Goal: Information Seeking & Learning: Understand process/instructions

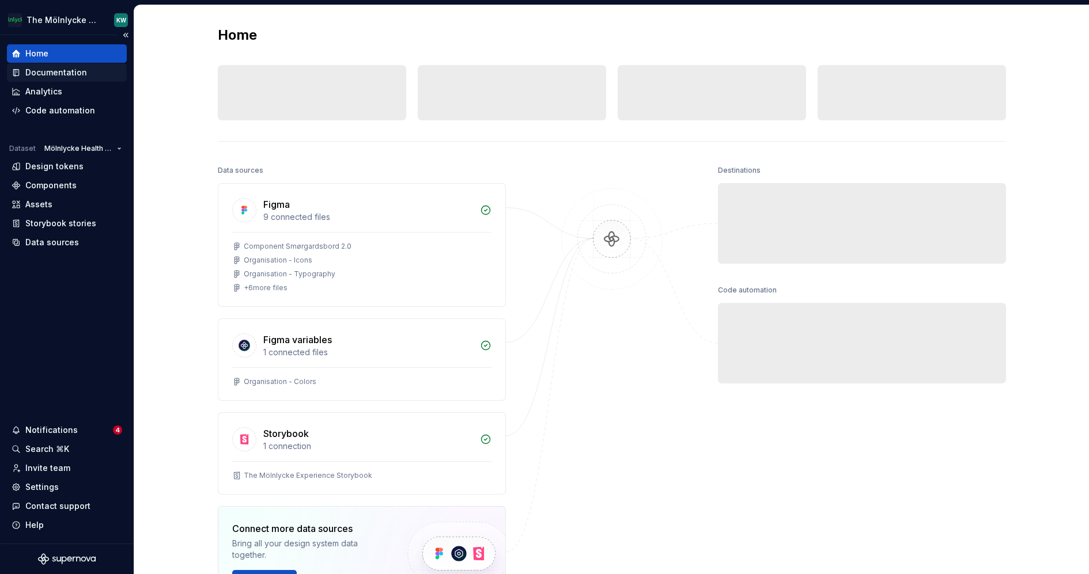
click at [67, 74] on div "Documentation" at bounding box center [56, 73] width 62 height 12
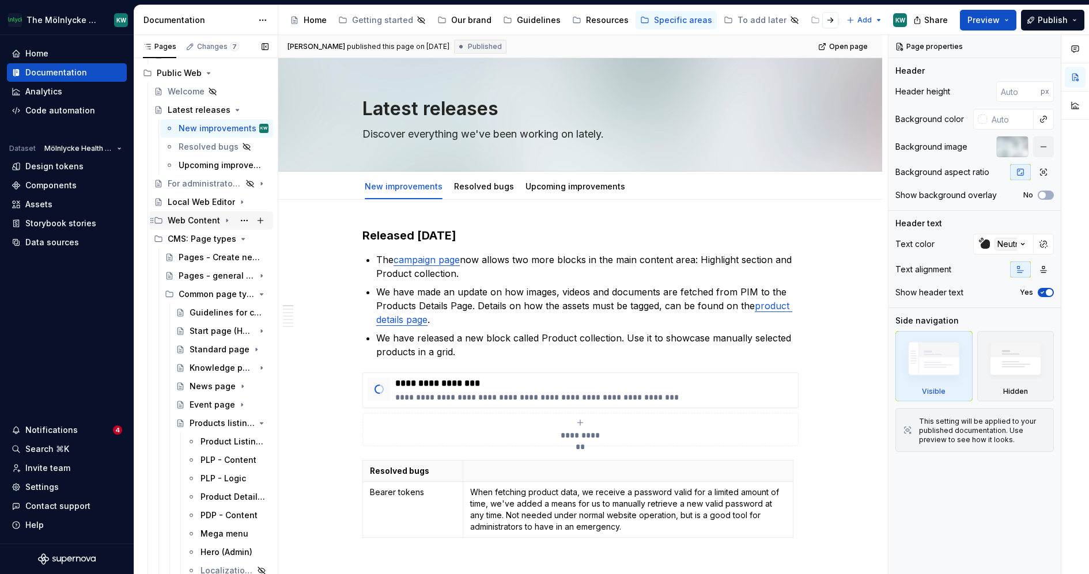
scroll to position [108, 0]
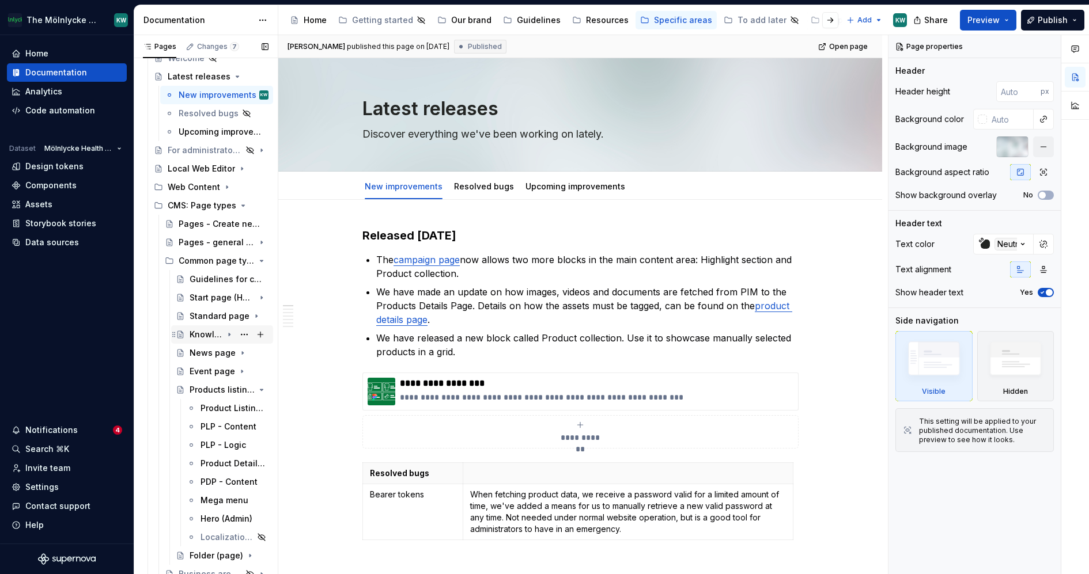
click at [229, 335] on icon "Page tree" at bounding box center [229, 335] width 1 height 3
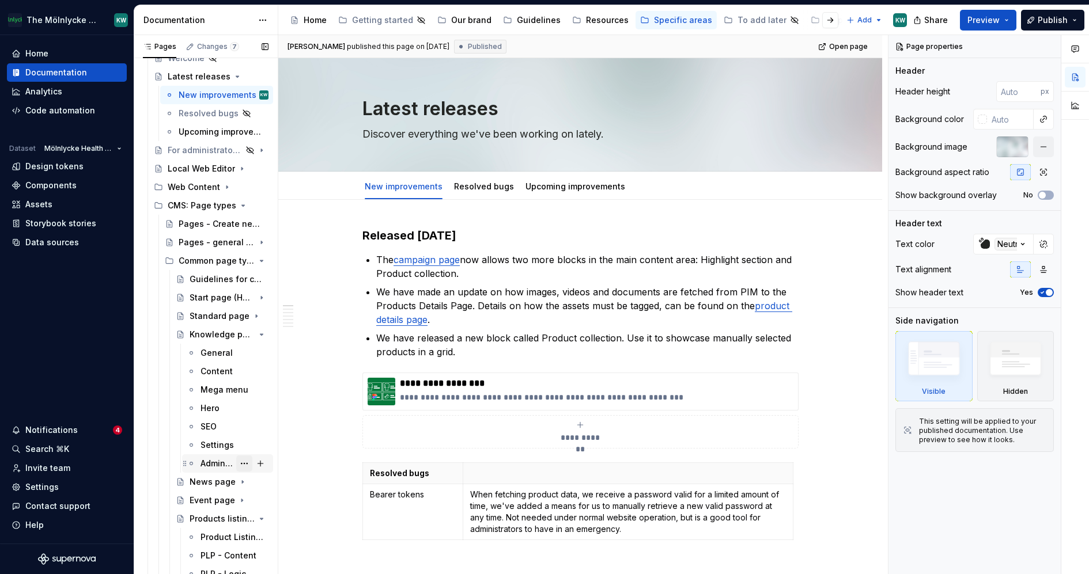
click at [248, 465] on button "Page tree" at bounding box center [244, 464] width 16 height 16
click at [255, 470] on div "Duplicate tab" at bounding box center [307, 468] width 136 height 18
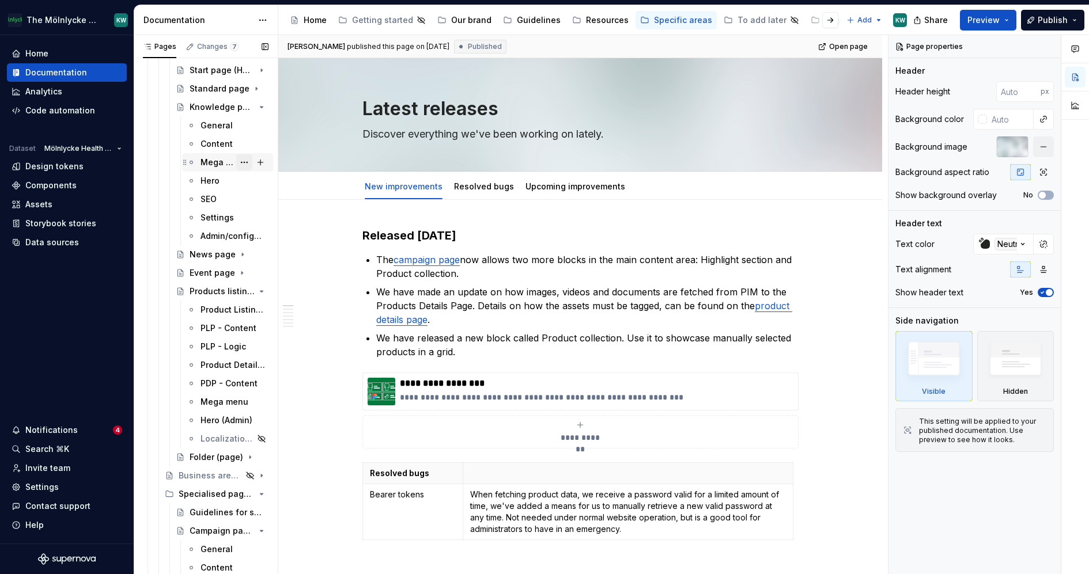
scroll to position [337, 0]
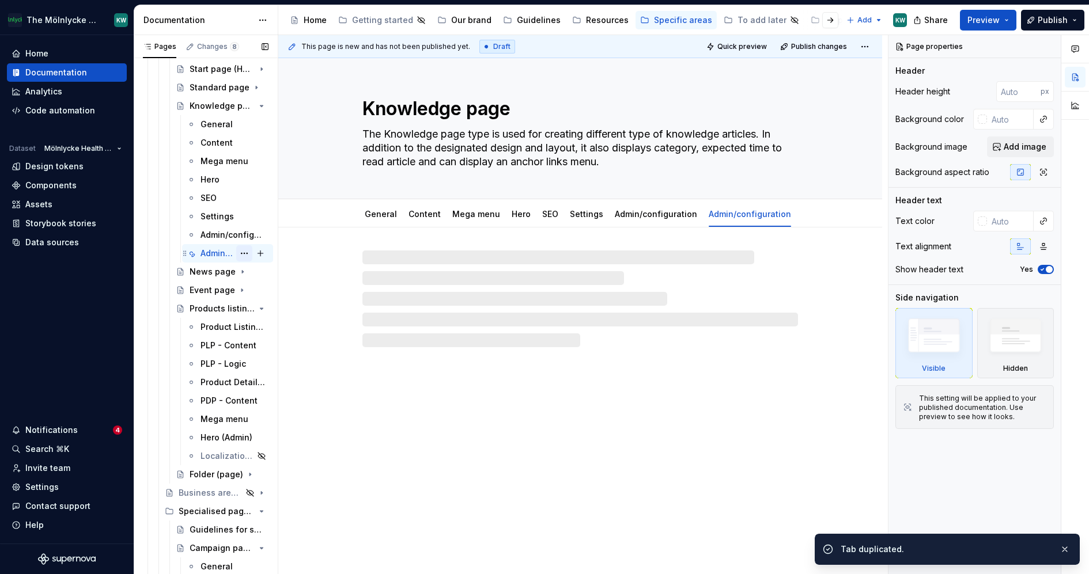
click at [248, 252] on button "Page tree" at bounding box center [244, 253] width 16 height 16
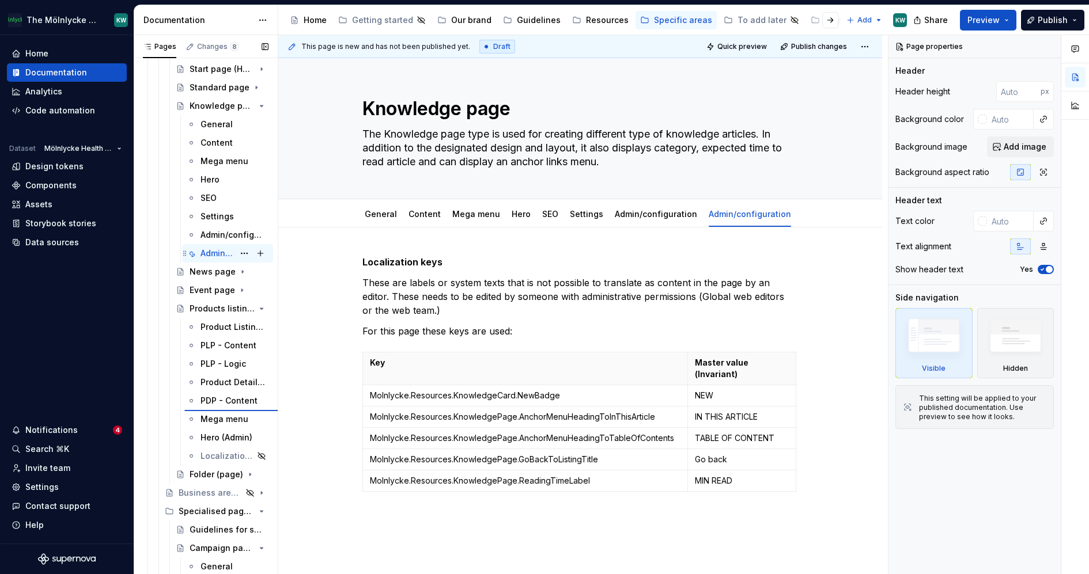
type textarea "*"
type textarea "Products listing page"
type textarea "A page type to customise both product categories and product pages"
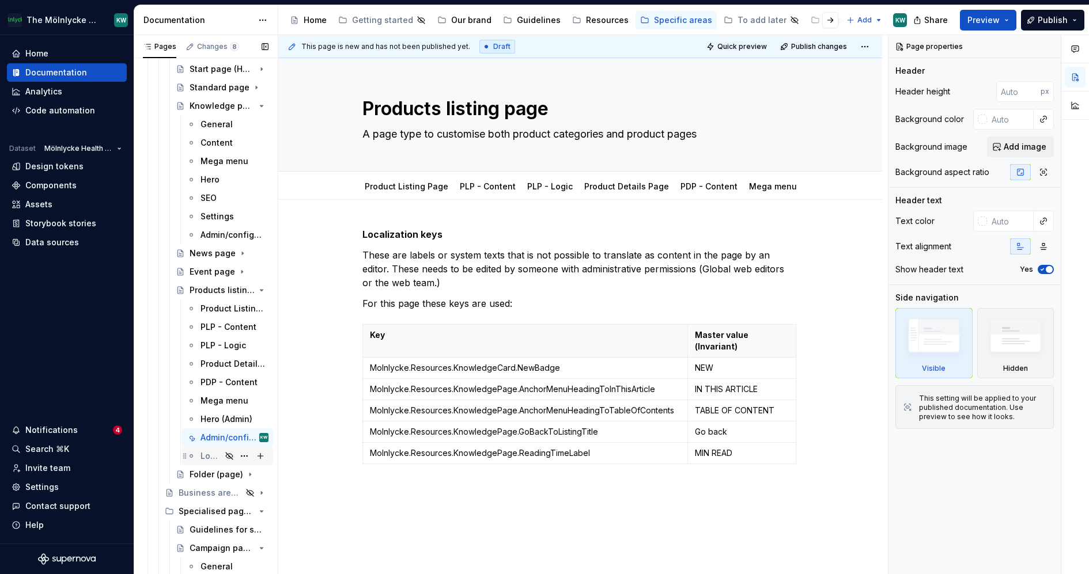
click at [204, 456] on div "Localization keys" at bounding box center [211, 457] width 21 height 12
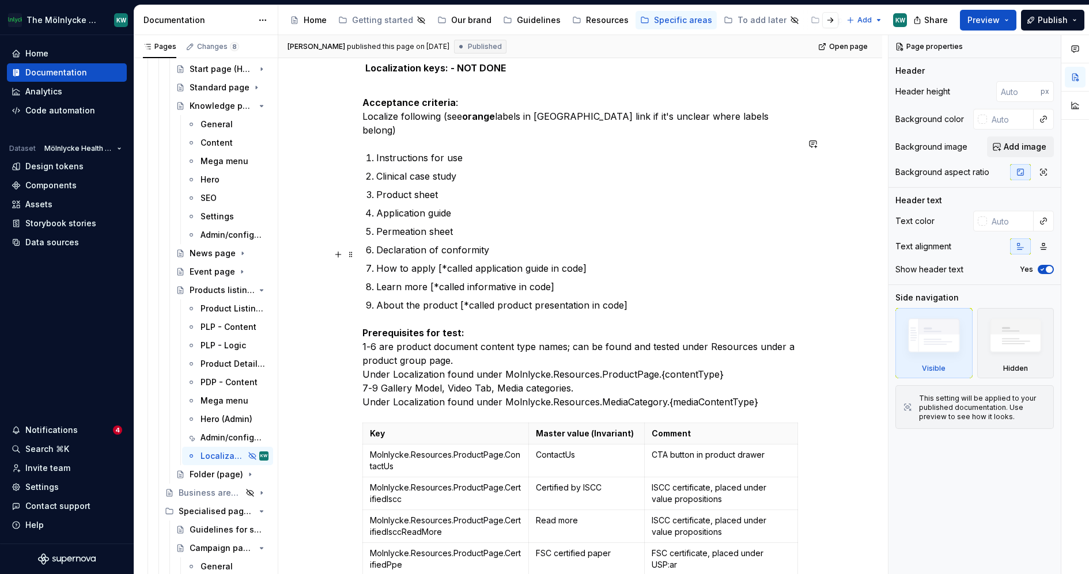
scroll to position [190, 0]
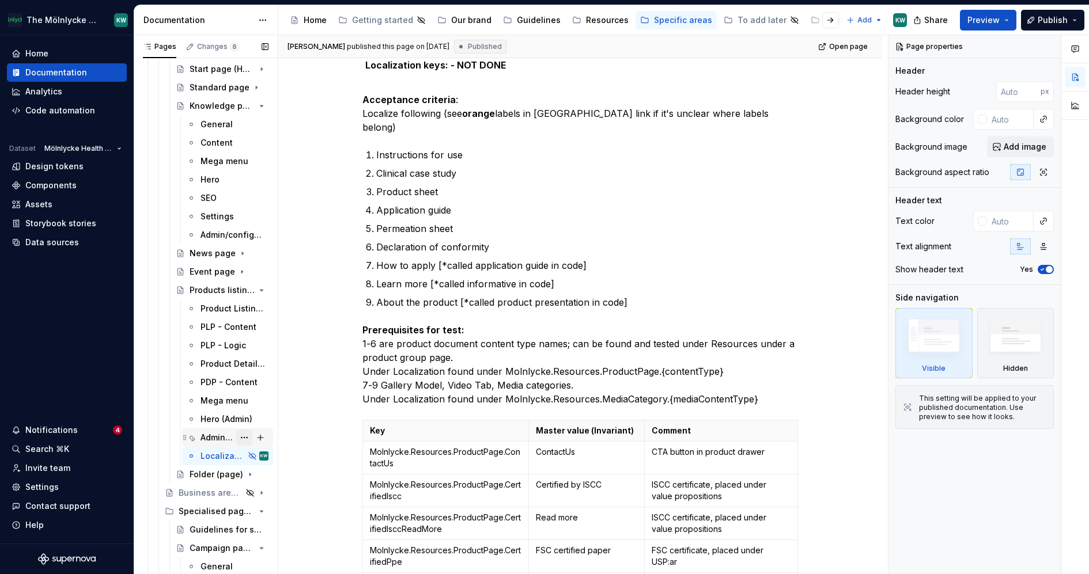
click at [247, 440] on button "Page tree" at bounding box center [244, 438] width 16 height 16
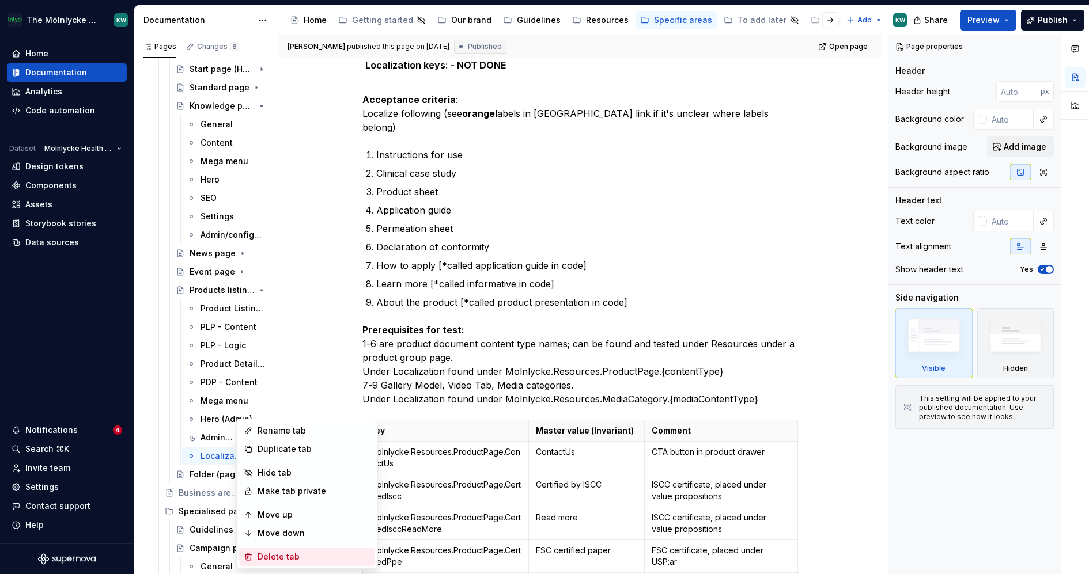
click at [273, 555] on div "Delete tab" at bounding box center [314, 557] width 113 height 12
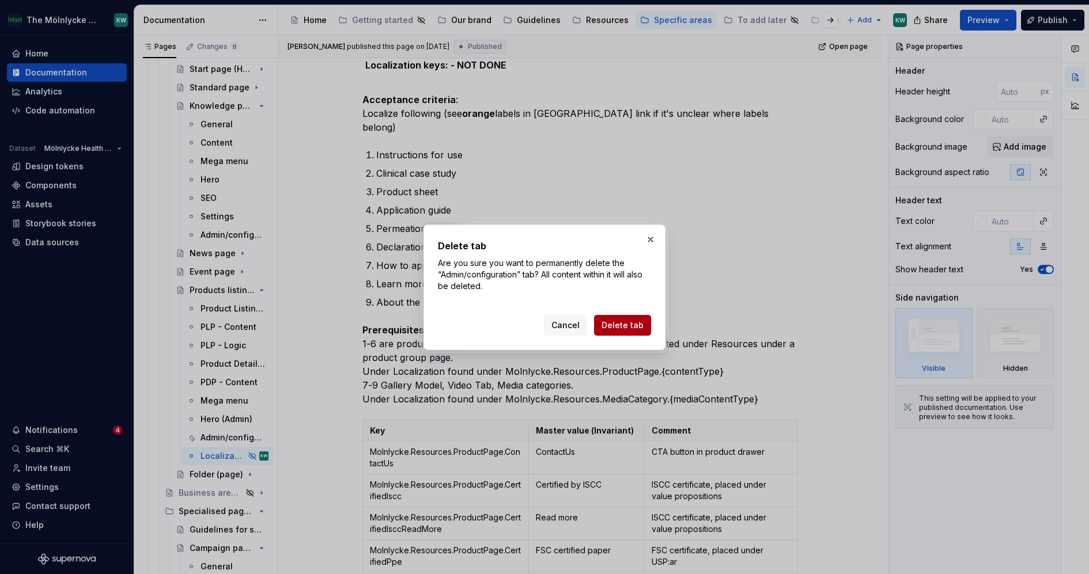
click at [640, 324] on span "Delete tab" at bounding box center [623, 326] width 42 height 12
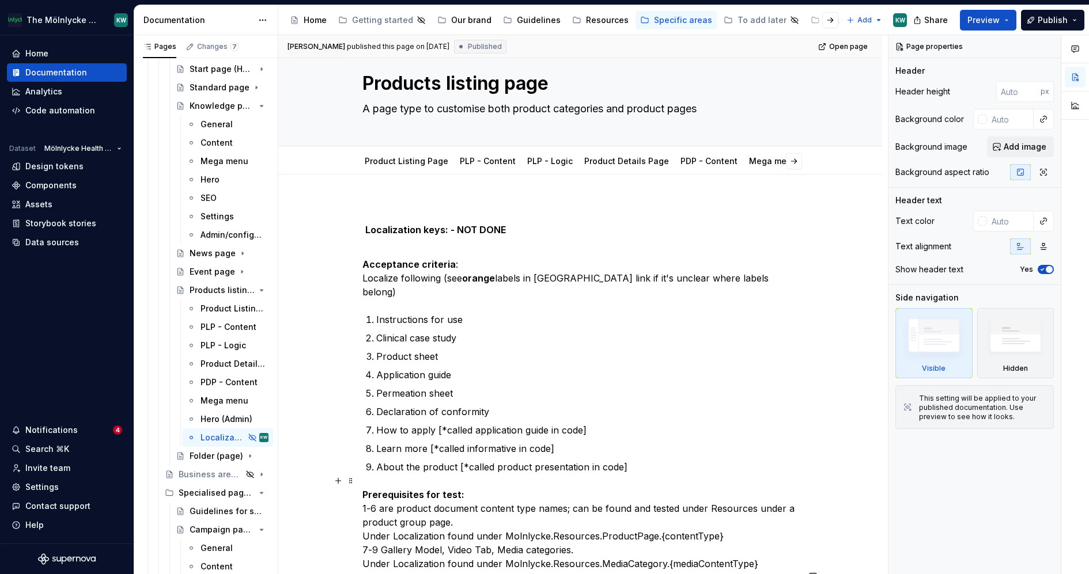
scroll to position [0, 0]
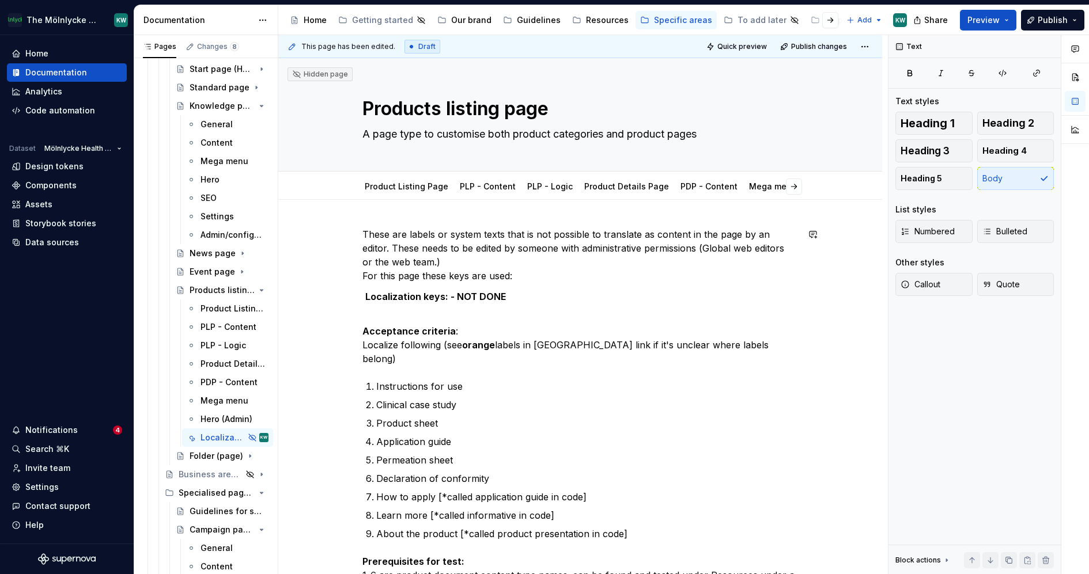
type textarea "*"
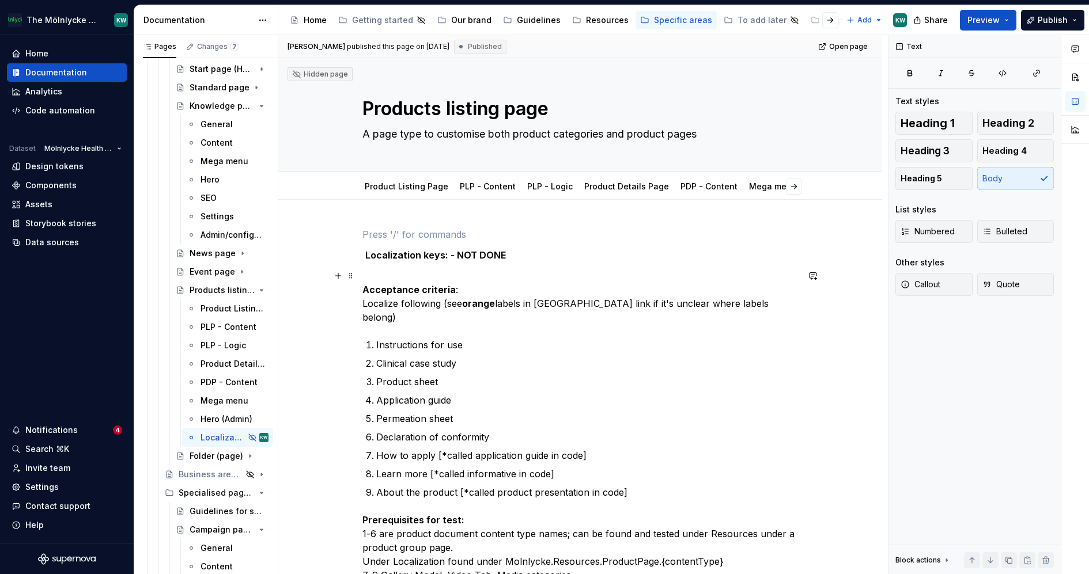
click at [513, 271] on p "Acceptance criteria : Localize following (see orange labels in [GEOGRAPHIC_DATA…" at bounding box center [580, 296] width 436 height 55
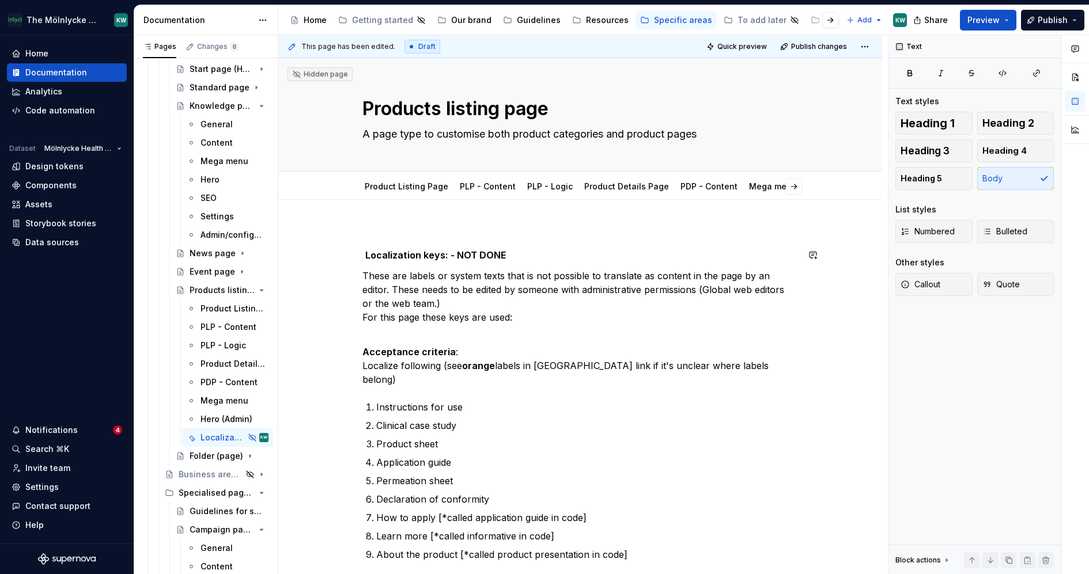
click at [366, 248] on p "Localization keys: - NOT DONE" at bounding box center [580, 255] width 436 height 14
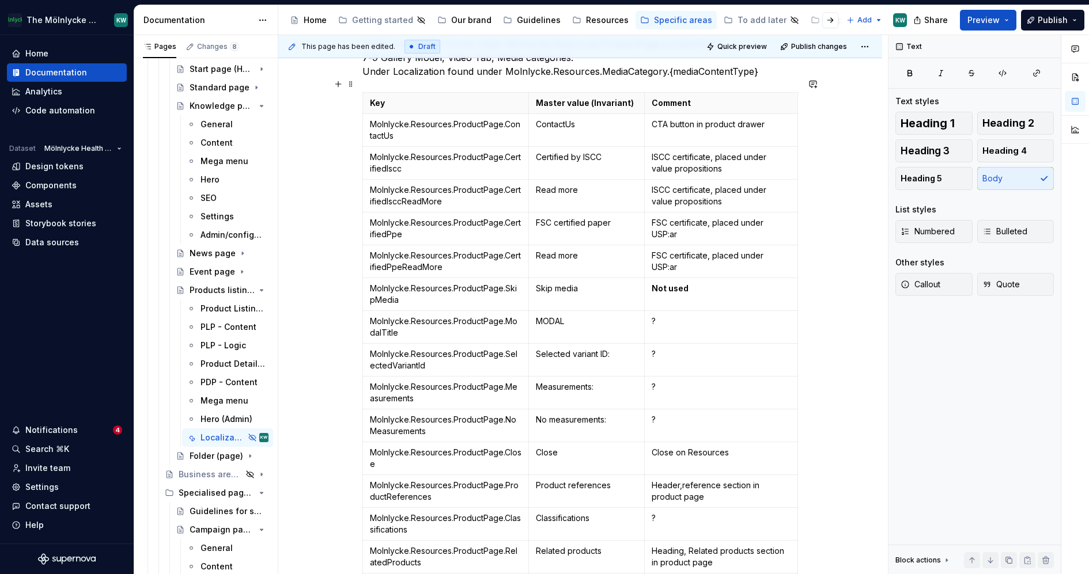
scroll to position [572, 0]
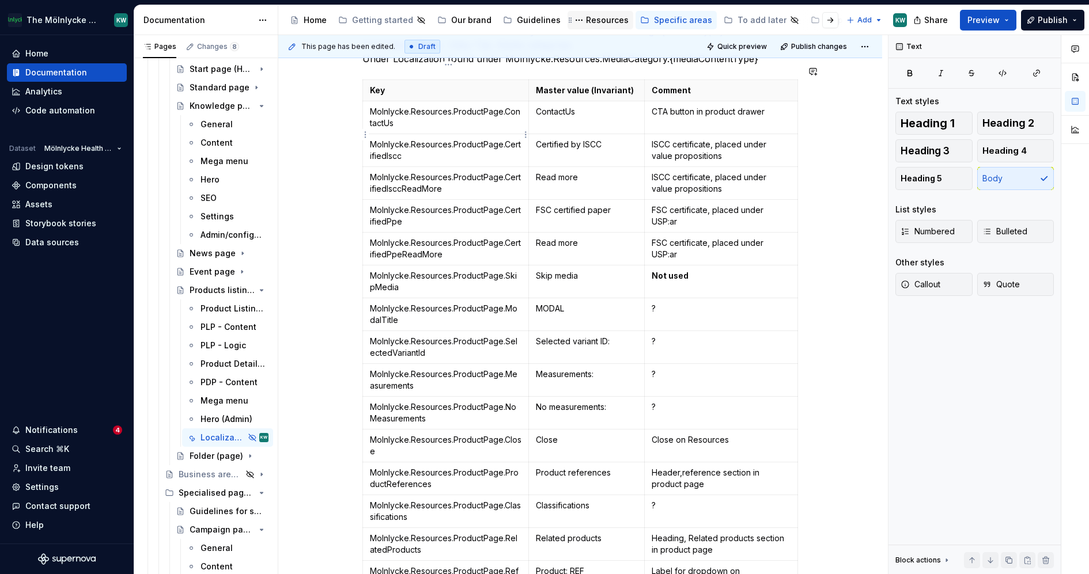
type textarea "*"
